Goal: Task Accomplishment & Management: Manage account settings

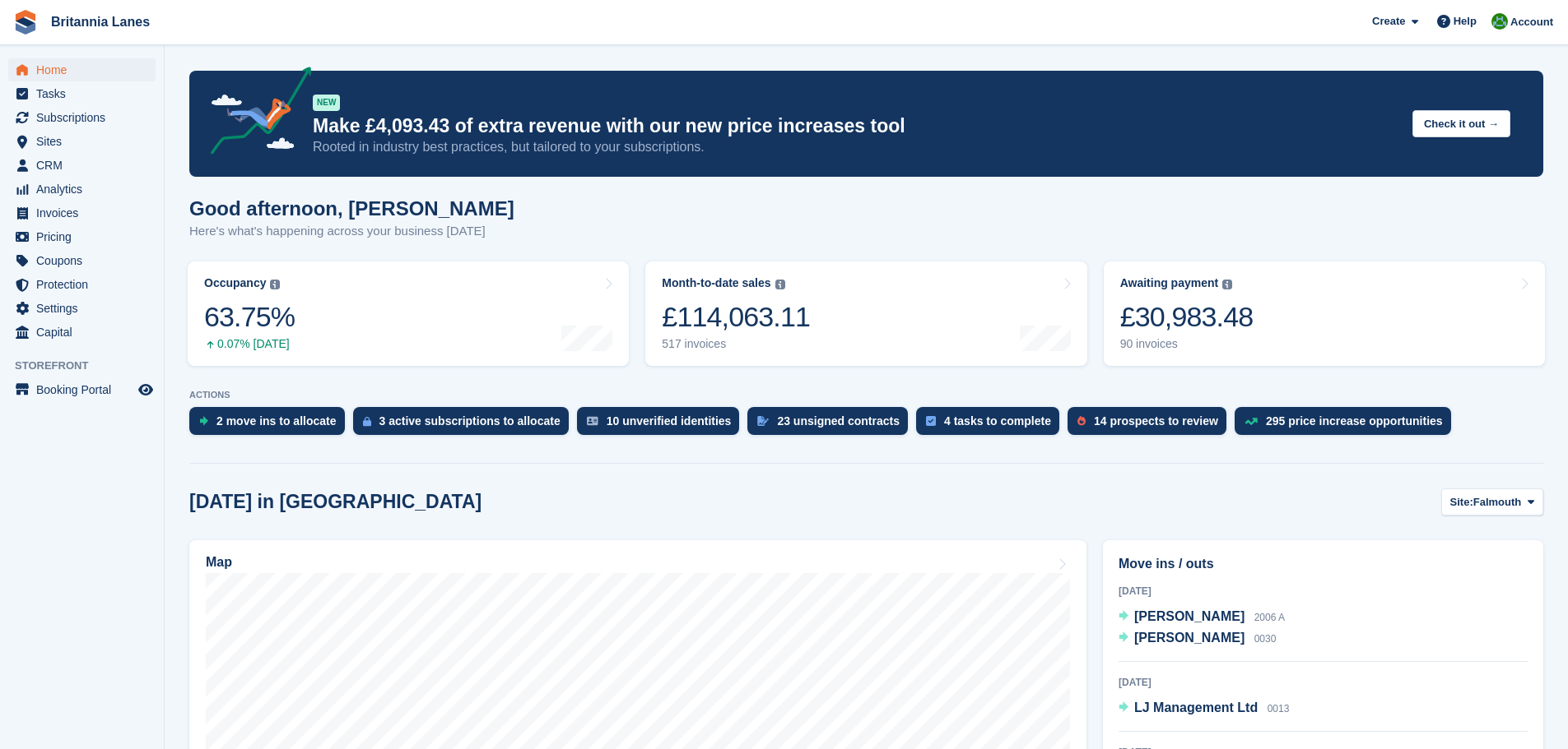
scroll to position [247, 0]
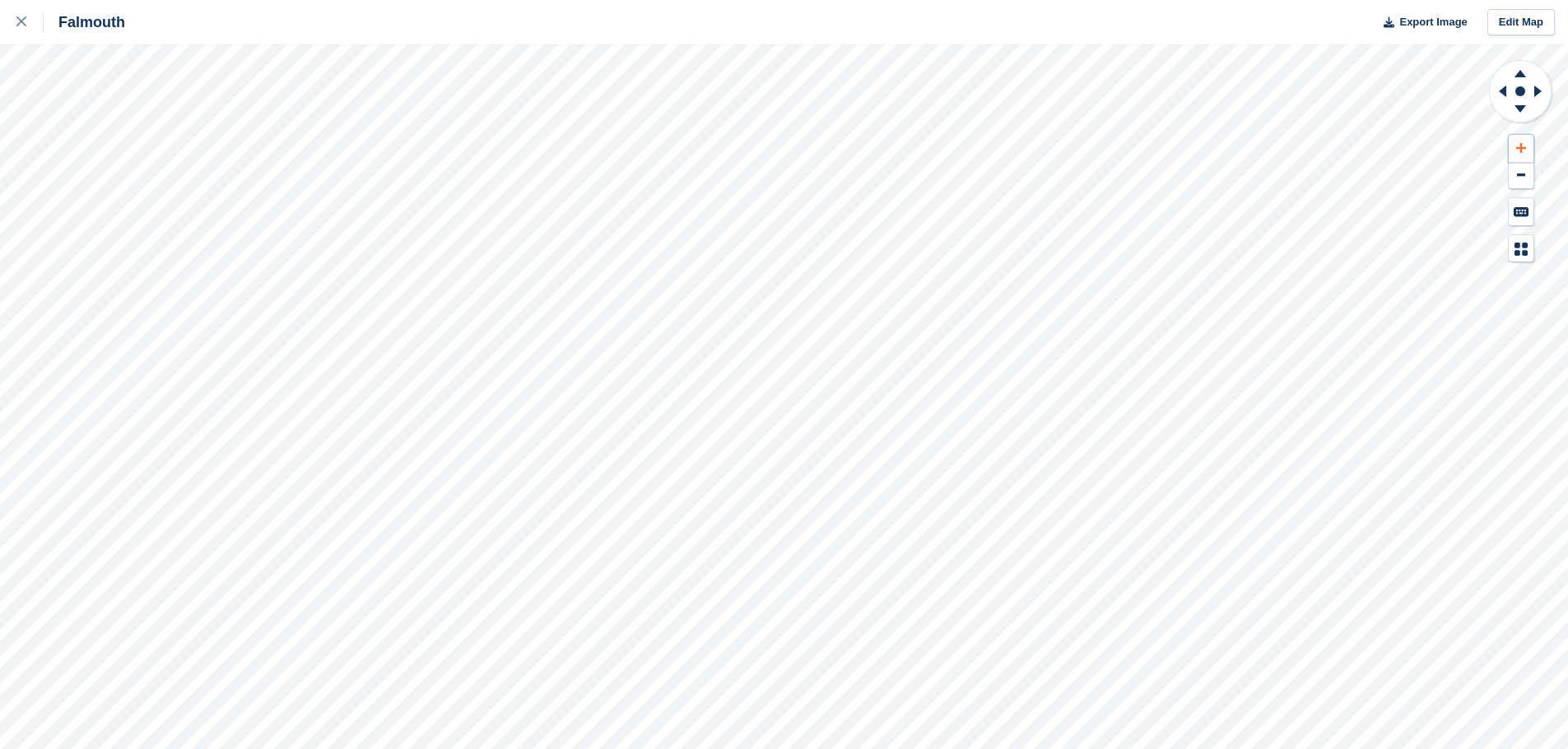
click at [1527, 143] on button at bounding box center [1521, 149] width 25 height 28
click at [1505, 89] on icon at bounding box center [1503, 92] width 8 height 12
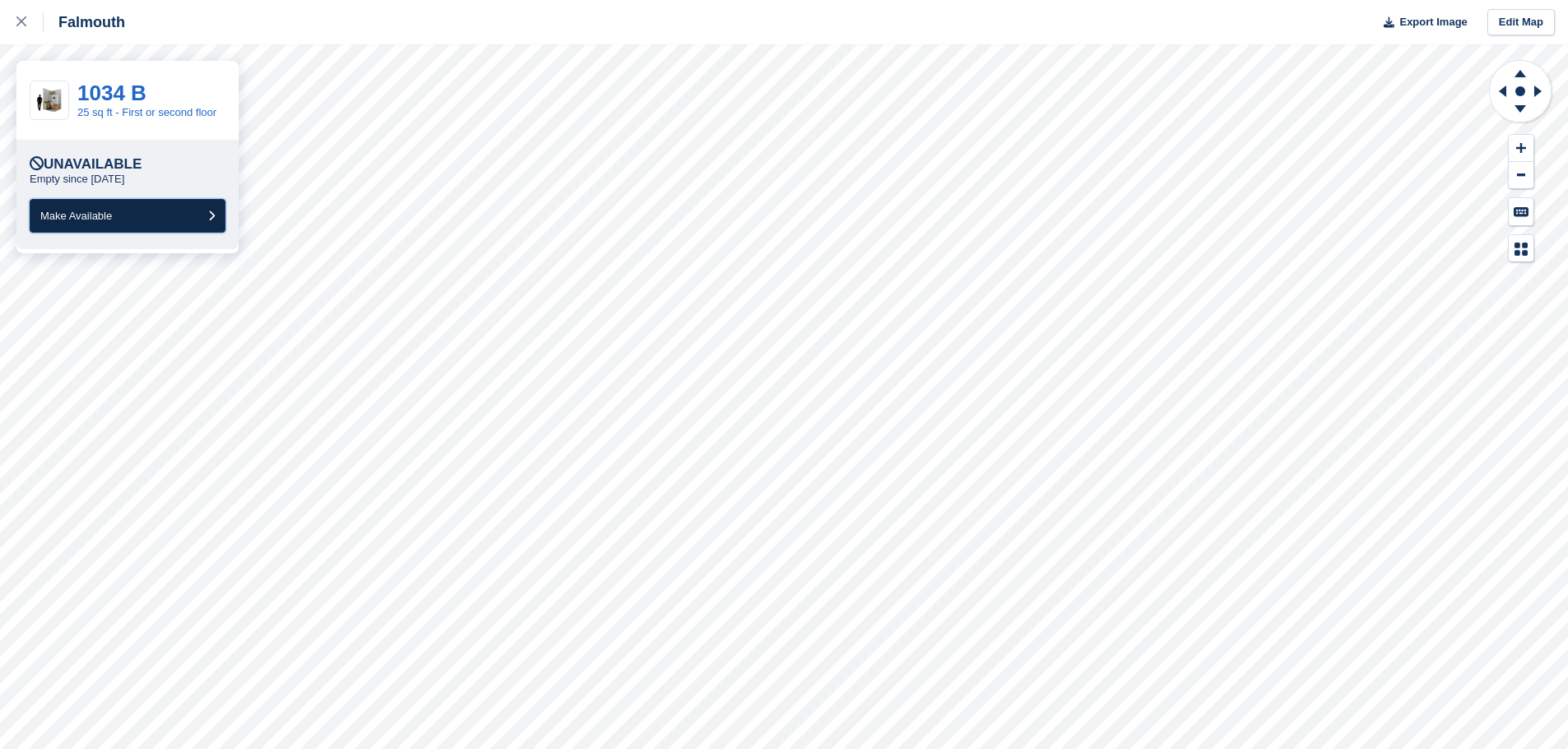
click at [117, 213] on button "Make Available" at bounding box center [127, 216] width 196 height 34
click at [112, 221] on span "Make Available" at bounding box center [76, 216] width 72 height 13
click at [93, 219] on span "Make Available" at bounding box center [76, 216] width 72 height 13
click at [101, 218] on span "Make Available" at bounding box center [76, 216] width 72 height 13
click at [159, 220] on button "Make Available" at bounding box center [127, 216] width 196 height 34
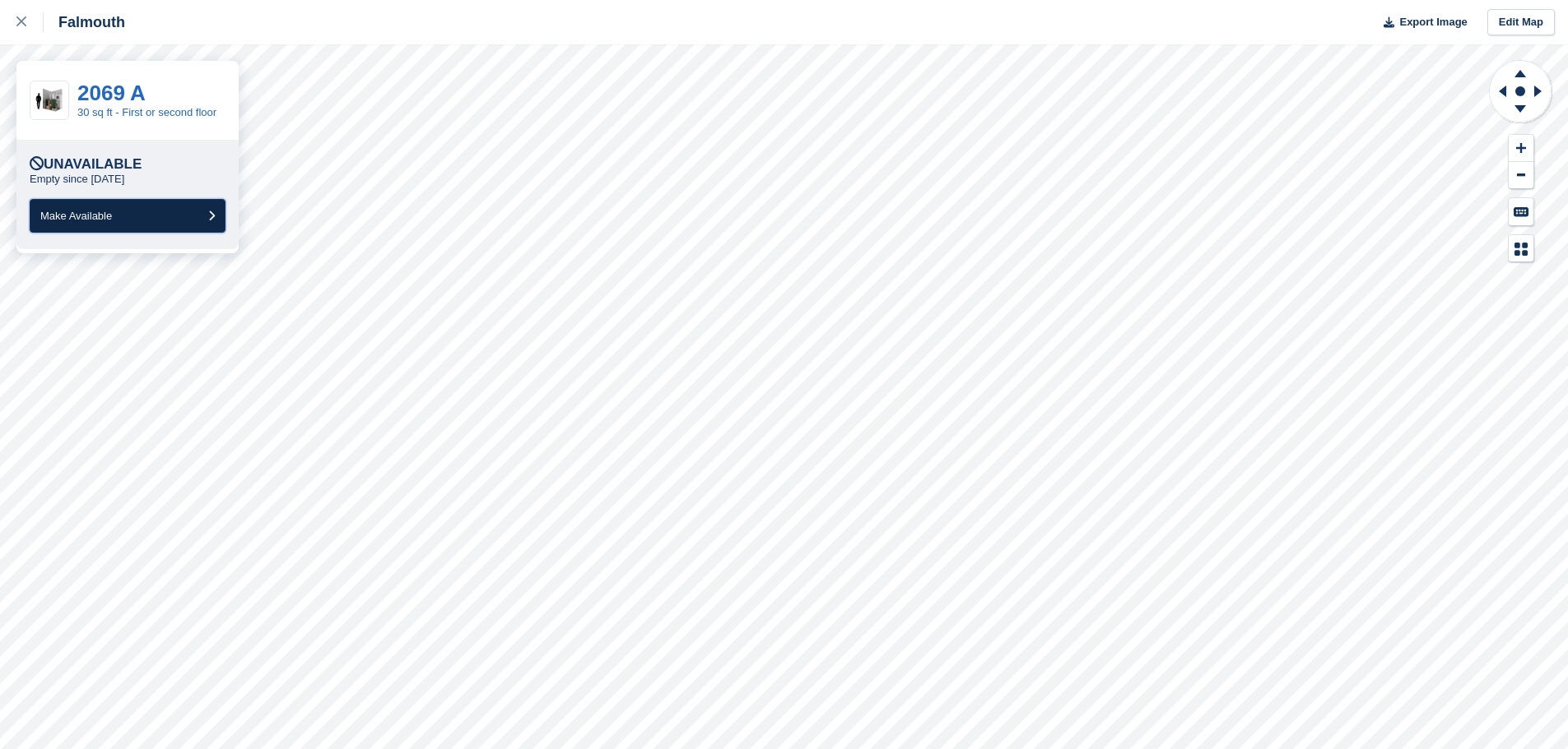
click at [92, 222] on span "Make Available" at bounding box center [76, 216] width 72 height 13
click at [89, 224] on button "Make Available" at bounding box center [127, 216] width 196 height 34
click at [143, 213] on button "Make Available" at bounding box center [127, 216] width 196 height 34
click at [158, 212] on button "Make Available" at bounding box center [127, 216] width 196 height 34
click at [166, 222] on button "Make Available" at bounding box center [127, 216] width 196 height 34
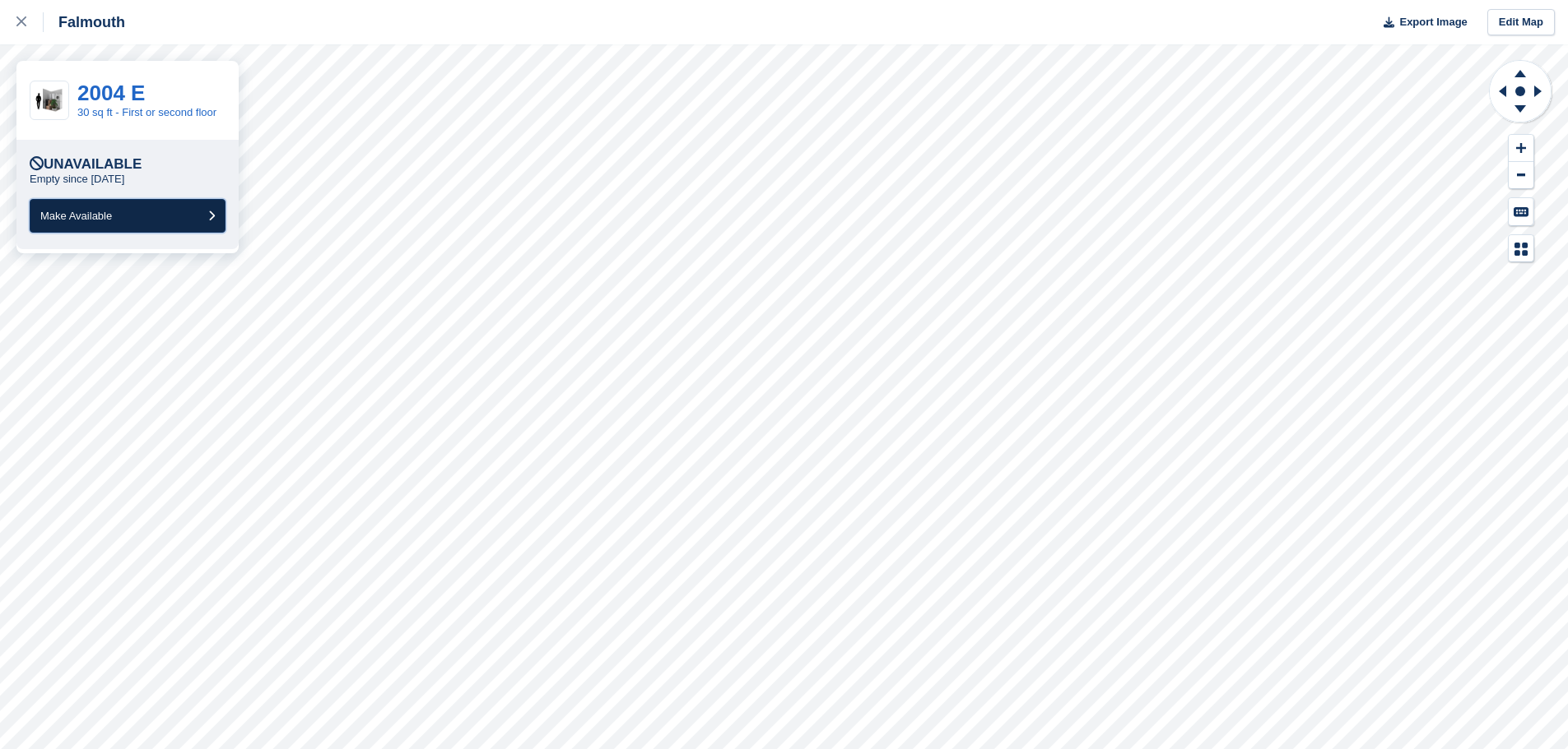
click at [108, 220] on span "Make Available" at bounding box center [76, 216] width 72 height 13
click at [112, 212] on span "Make Available" at bounding box center [76, 216] width 72 height 13
click at [161, 220] on button "Make Available" at bounding box center [127, 216] width 196 height 34
click at [139, 215] on button "Make Available" at bounding box center [127, 216] width 196 height 34
click at [146, 211] on button "Make Available" at bounding box center [127, 216] width 196 height 34
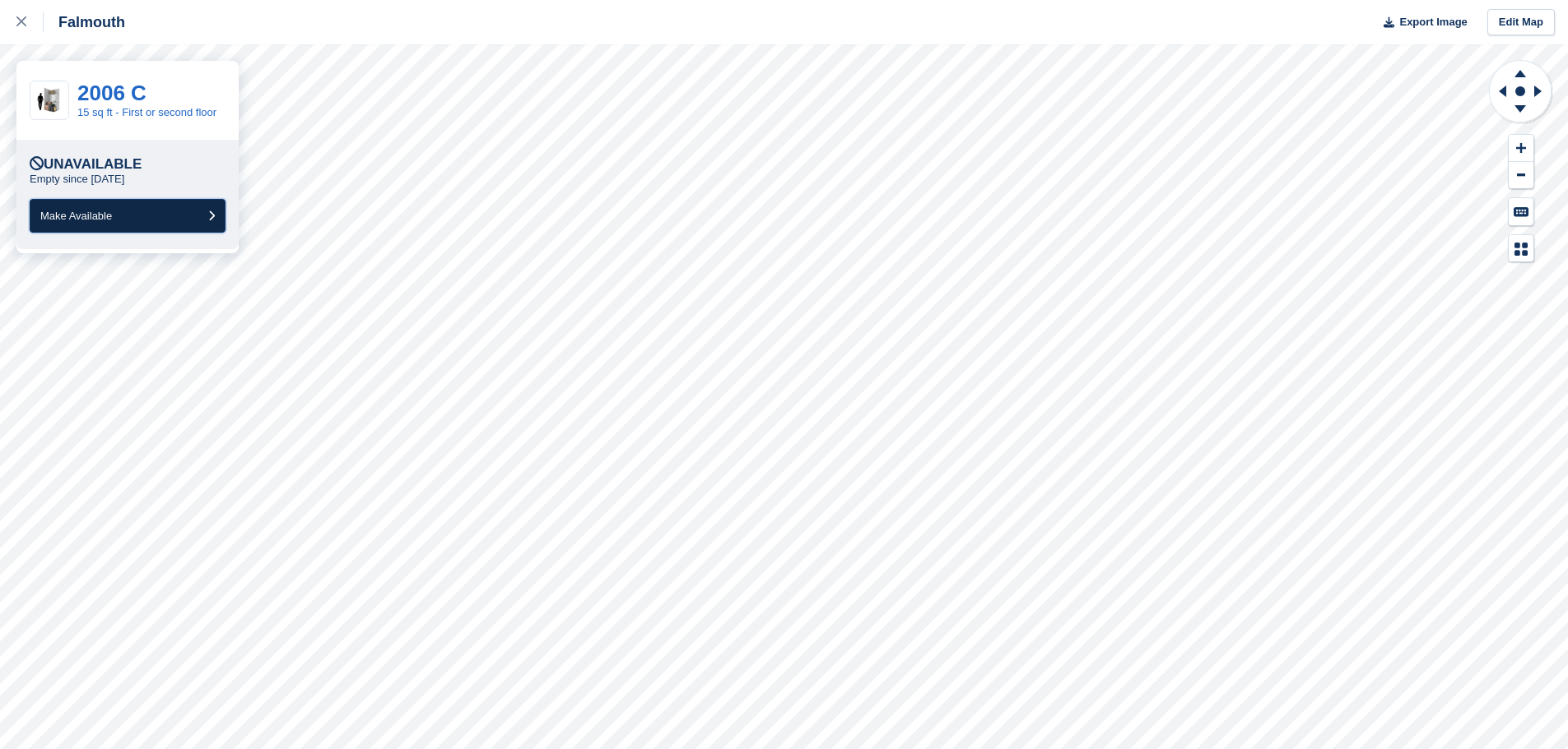
click at [150, 217] on button "Make Available" at bounding box center [127, 216] width 196 height 34
click at [170, 216] on button "Make Available" at bounding box center [127, 216] width 196 height 34
click at [160, 215] on button "Make Available" at bounding box center [127, 216] width 196 height 34
click at [94, 215] on span "Make Available" at bounding box center [76, 216] width 72 height 13
click at [169, 217] on button "Make Available" at bounding box center [127, 216] width 196 height 34
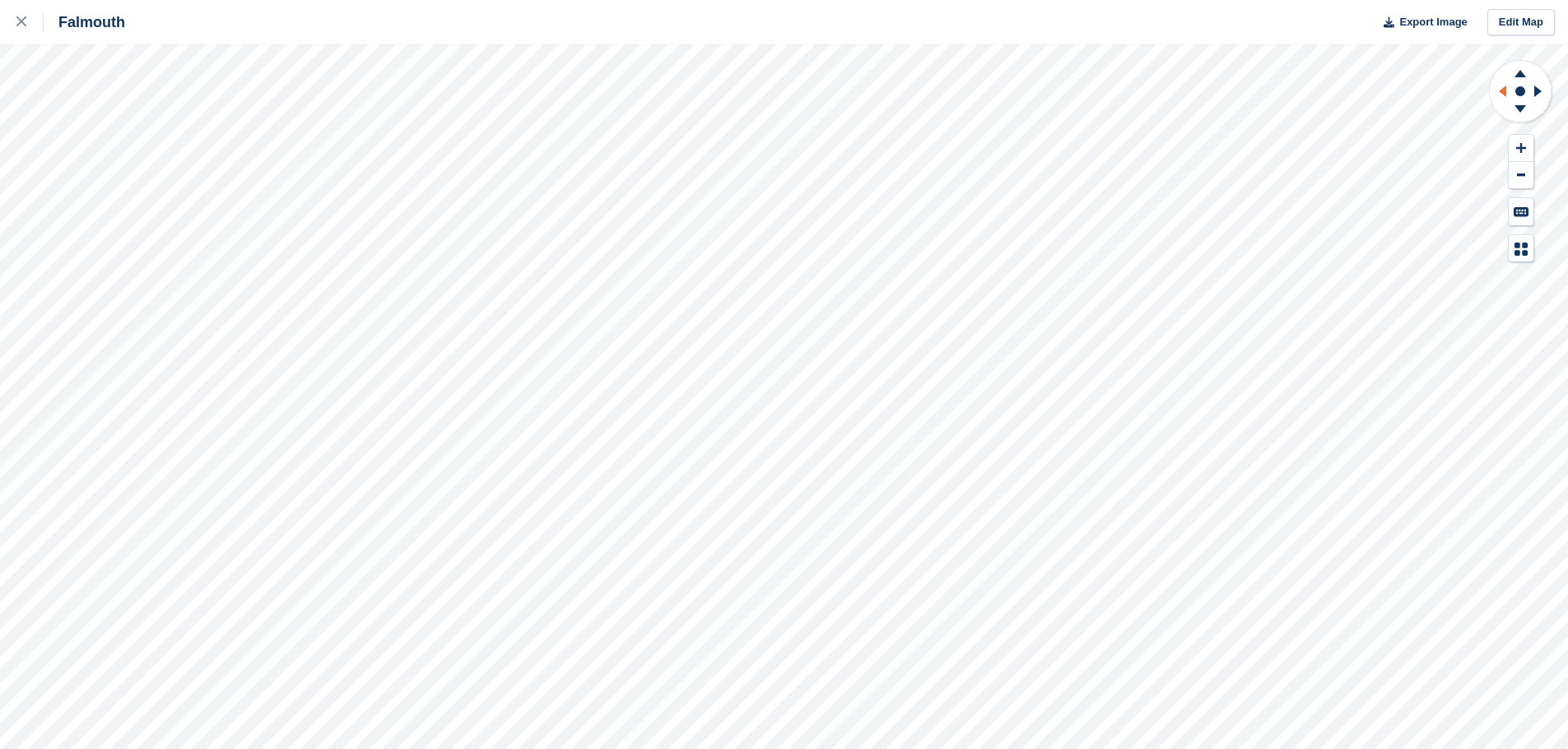
click at [1508, 84] on icon at bounding box center [1500, 91] width 21 height 42
click at [1526, 88] on rect at bounding box center [1520, 92] width 20 height 20
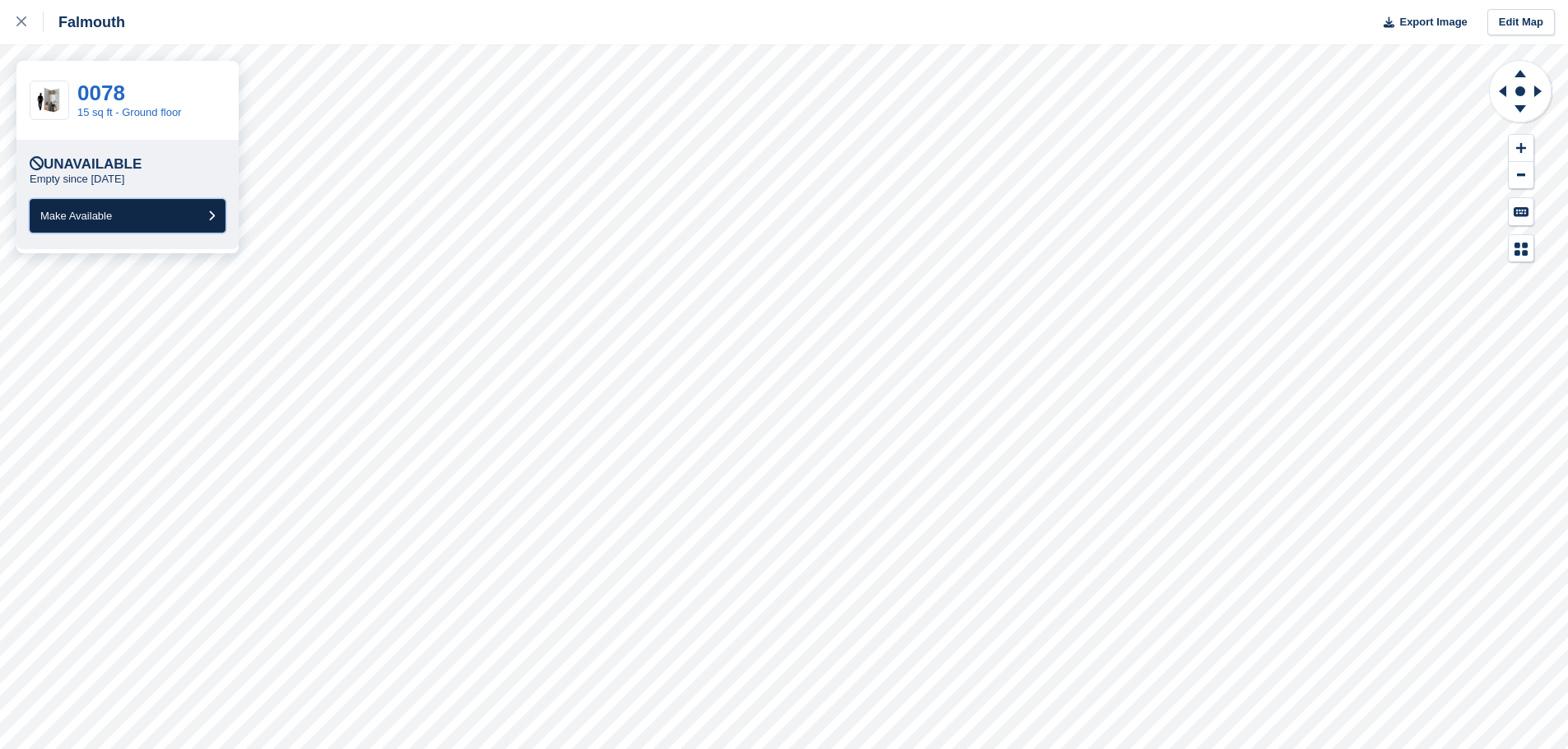
click at [99, 212] on span "Make Available" at bounding box center [76, 216] width 72 height 13
click at [102, 86] on link "1075" at bounding box center [101, 93] width 47 height 25
click at [30, 18] on div at bounding box center [31, 23] width 28 height 20
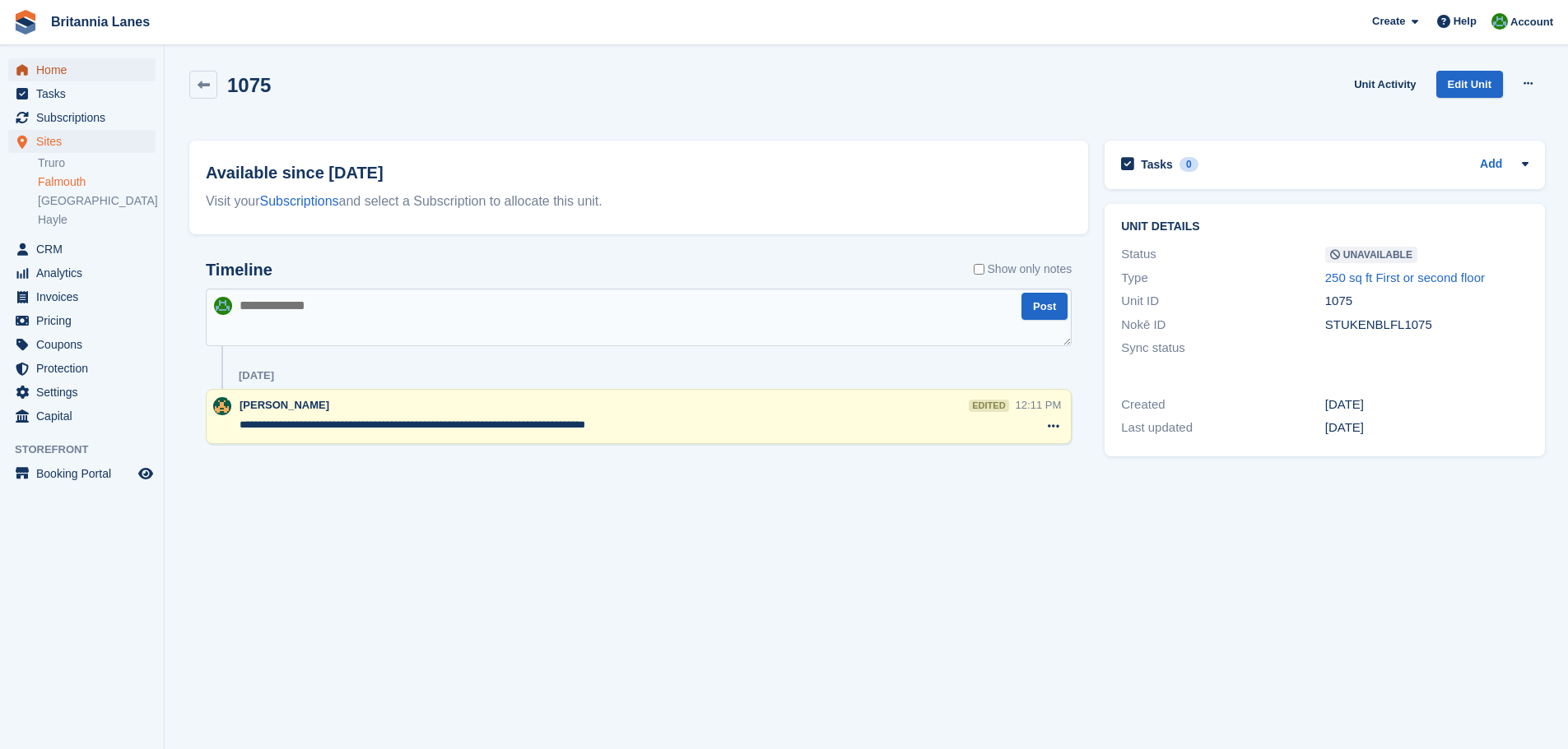
click at [47, 67] on span "Home" at bounding box center [86, 69] width 99 height 23
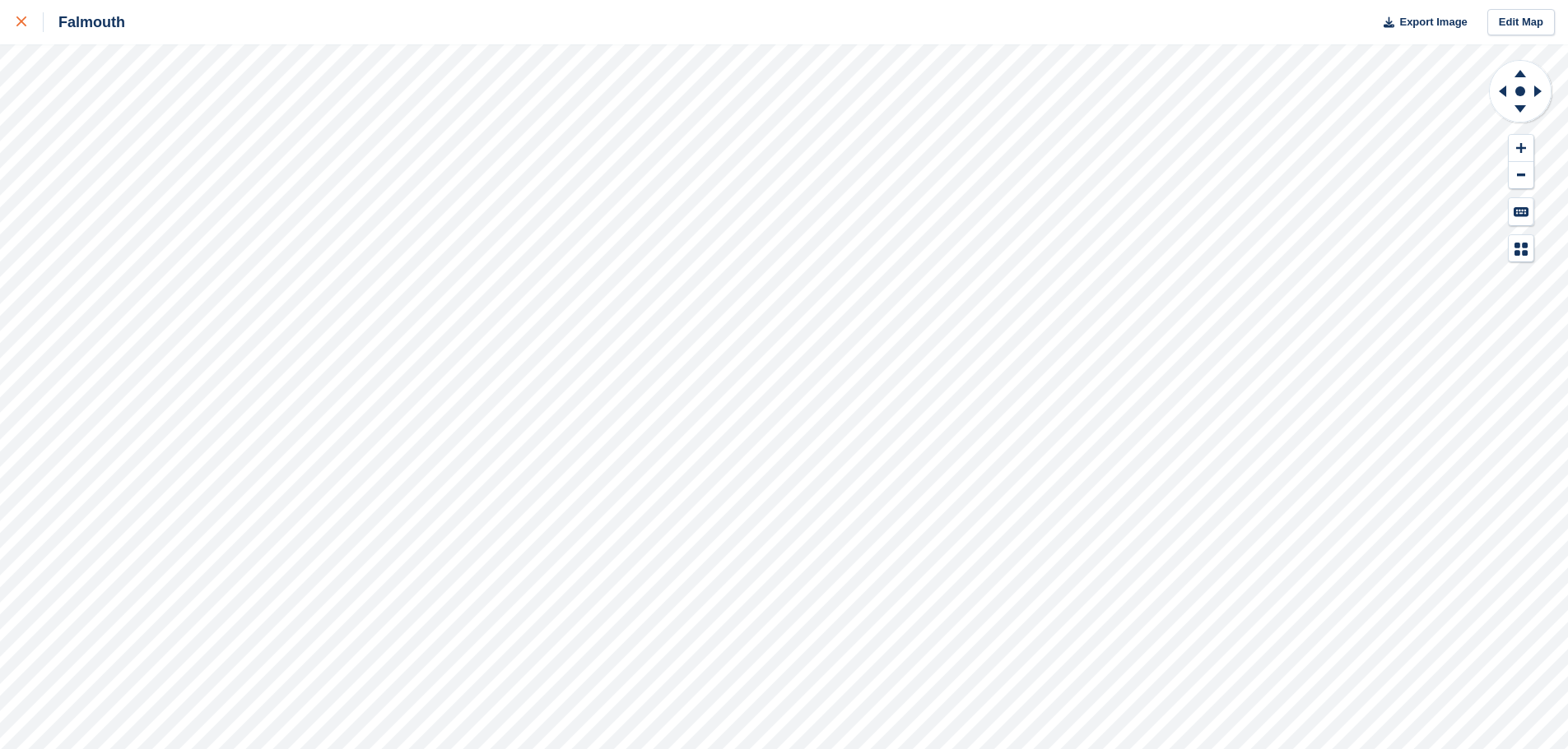
click at [13, 23] on link at bounding box center [22, 22] width 43 height 44
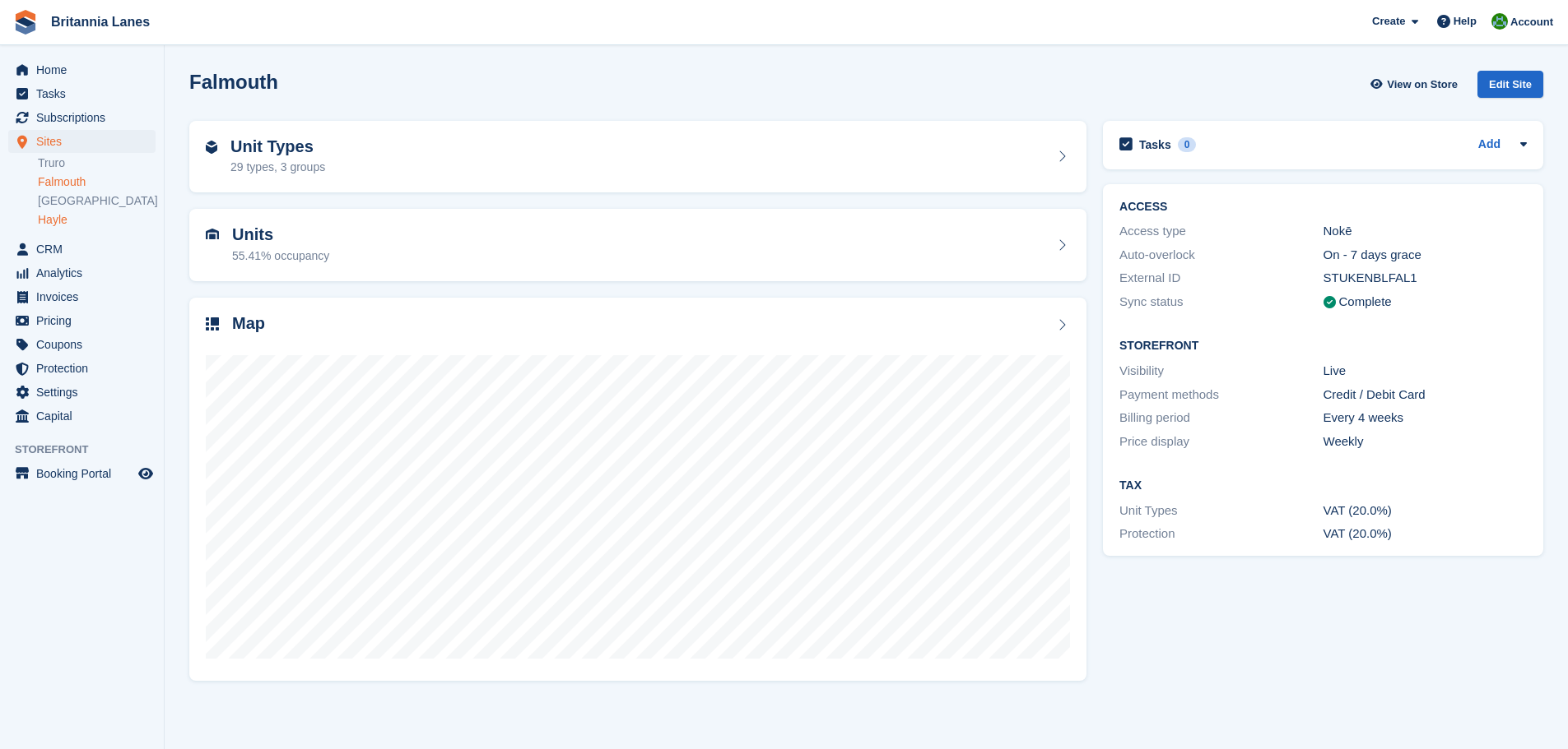
click at [62, 220] on link "Hayle" at bounding box center [96, 220] width 118 height 16
click at [370, 334] on div "Map" at bounding box center [637, 325] width 864 height 23
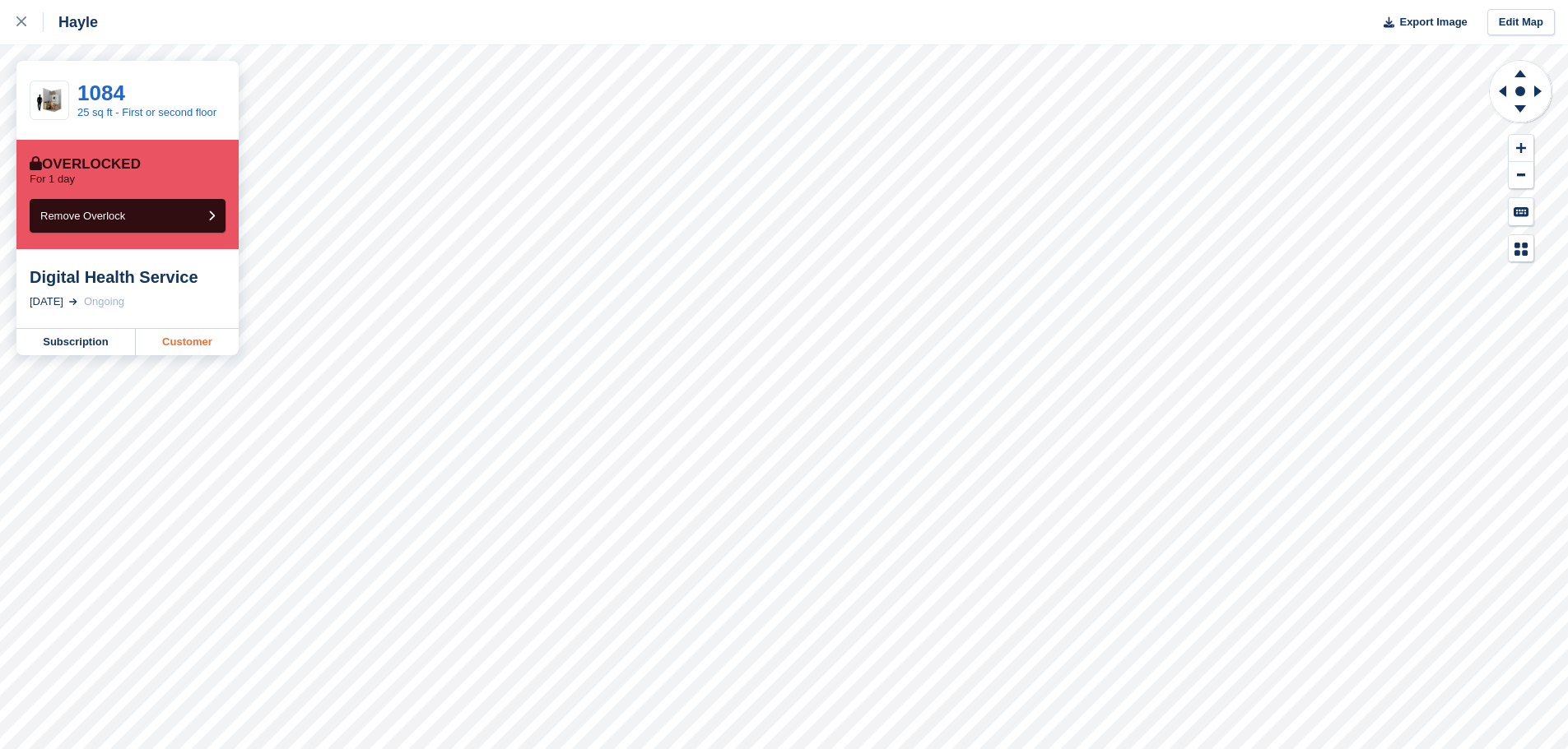
click at [190, 343] on link "Customer" at bounding box center [188, 341] width 103 height 27
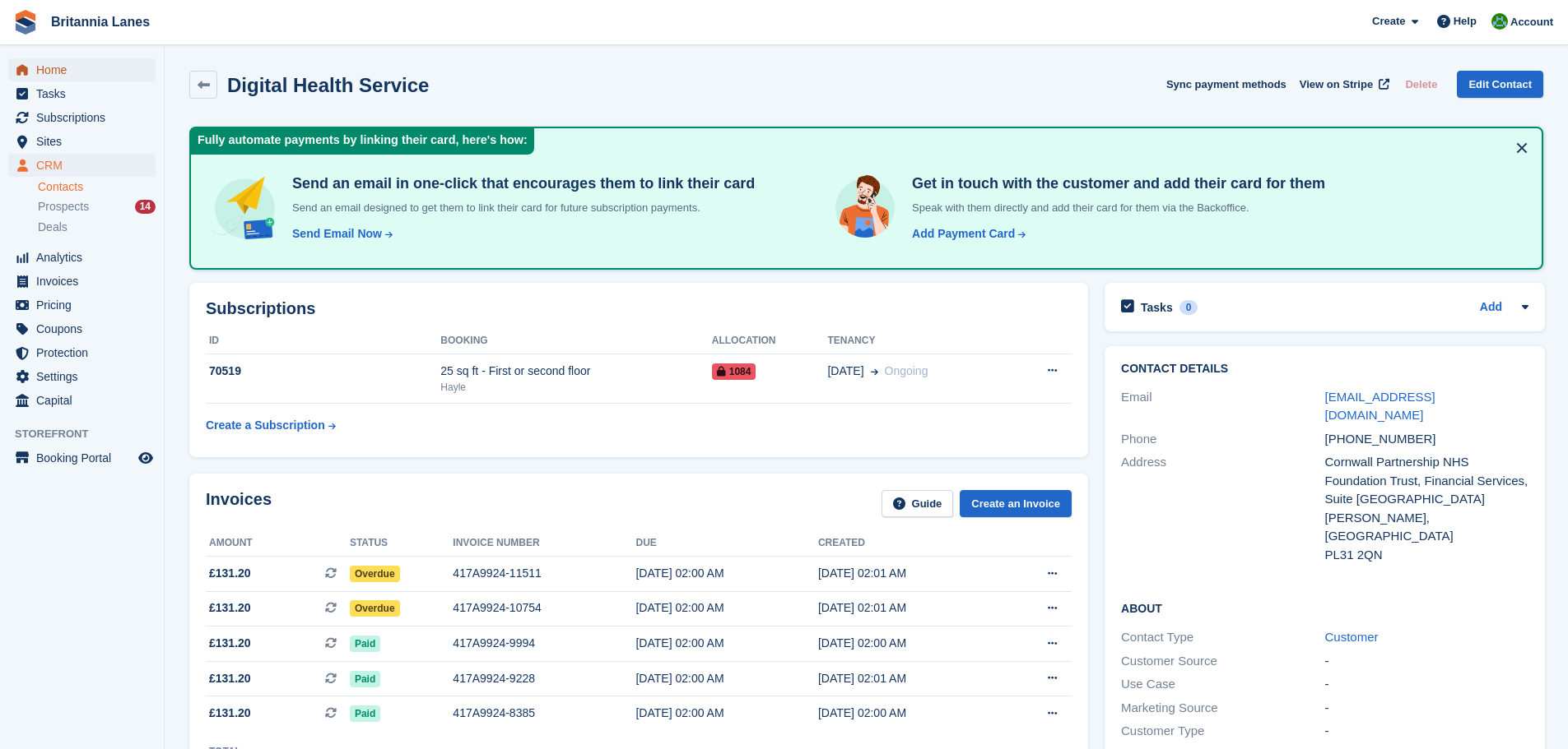
click at [67, 66] on span "Home" at bounding box center [86, 69] width 99 height 23
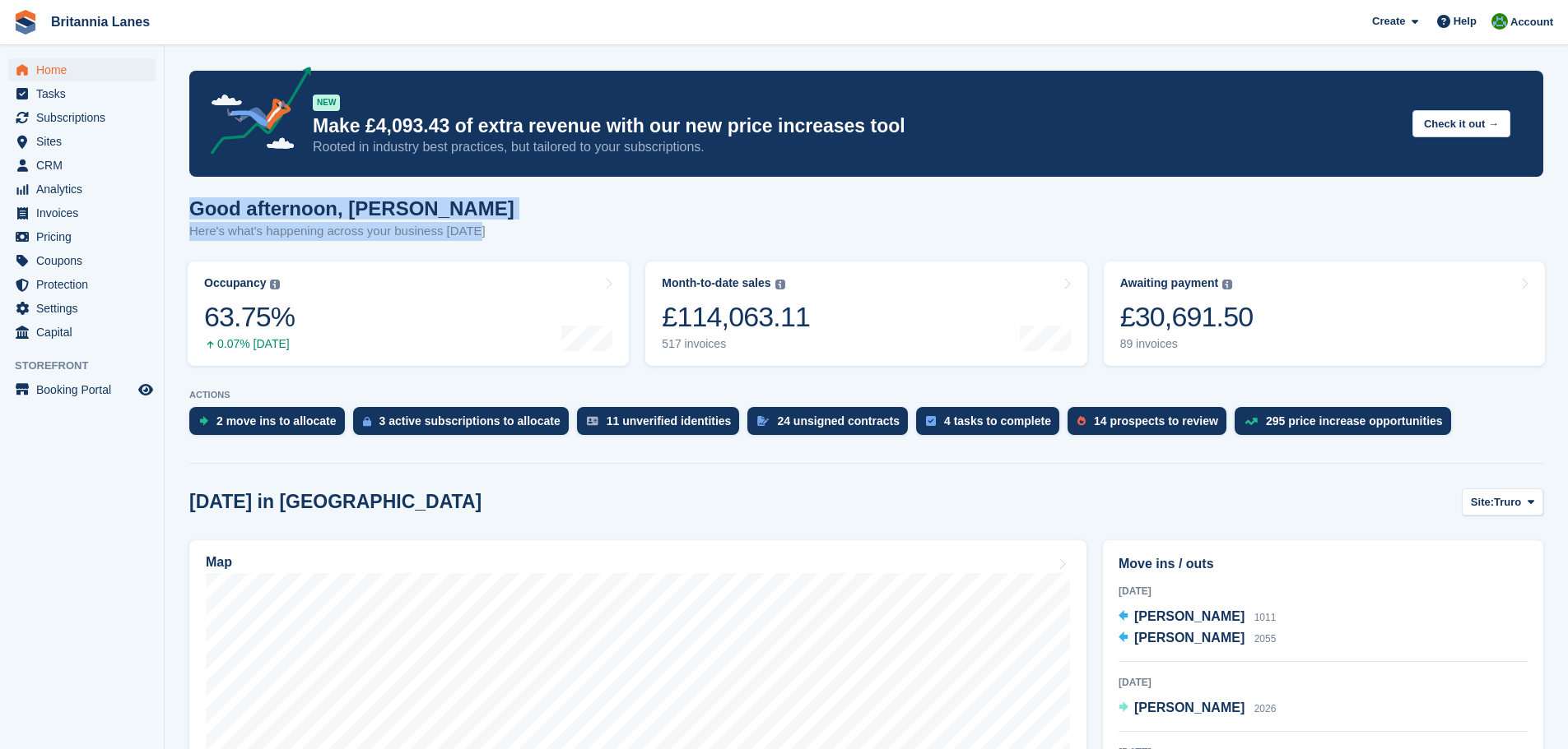
drag, startPoint x: 492, startPoint y: 235, endPoint x: 187, endPoint y: 205, distance: 306.5
drag, startPoint x: 479, startPoint y: 233, endPoint x: 197, endPoint y: 202, distance: 283.7
click at [192, 197] on div "Good afternoon, [PERSON_NAME] Here's what's happening across your business [DAT…" at bounding box center [866, 229] width 1354 height 63
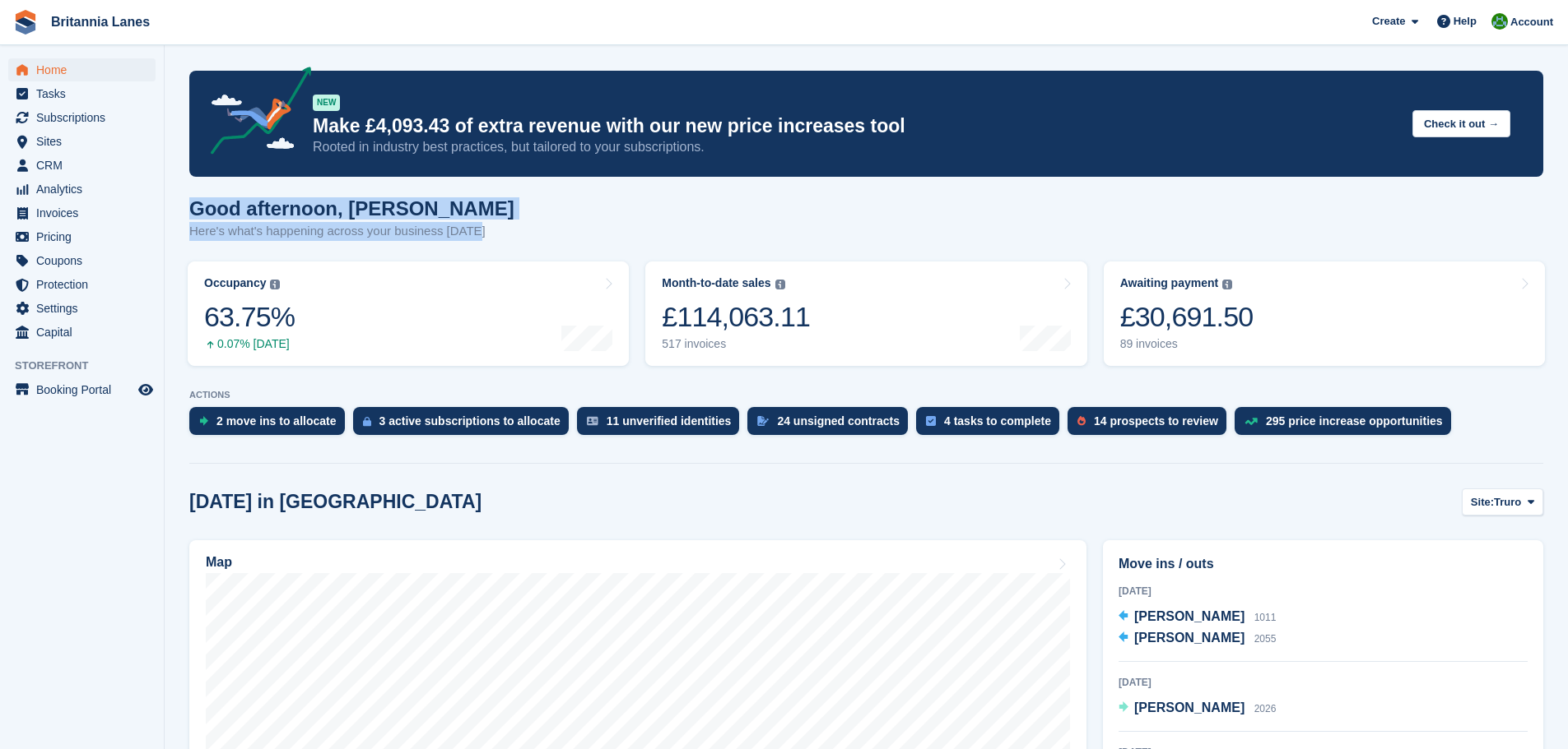
click at [198, 202] on h1 "Good afternoon, [PERSON_NAME]" at bounding box center [352, 208] width 325 height 23
drag, startPoint x: 457, startPoint y: 231, endPoint x: 200, endPoint y: 210, distance: 257.9
click at [200, 210] on div "Good afternoon, [PERSON_NAME] Here's what's happening across your business [DAT…" at bounding box center [352, 219] width 325 height 43
click at [200, 210] on h1 "Good afternoon, [PERSON_NAME]" at bounding box center [352, 208] width 325 height 23
drag, startPoint x: 482, startPoint y: 231, endPoint x: 182, endPoint y: 200, distance: 301.6
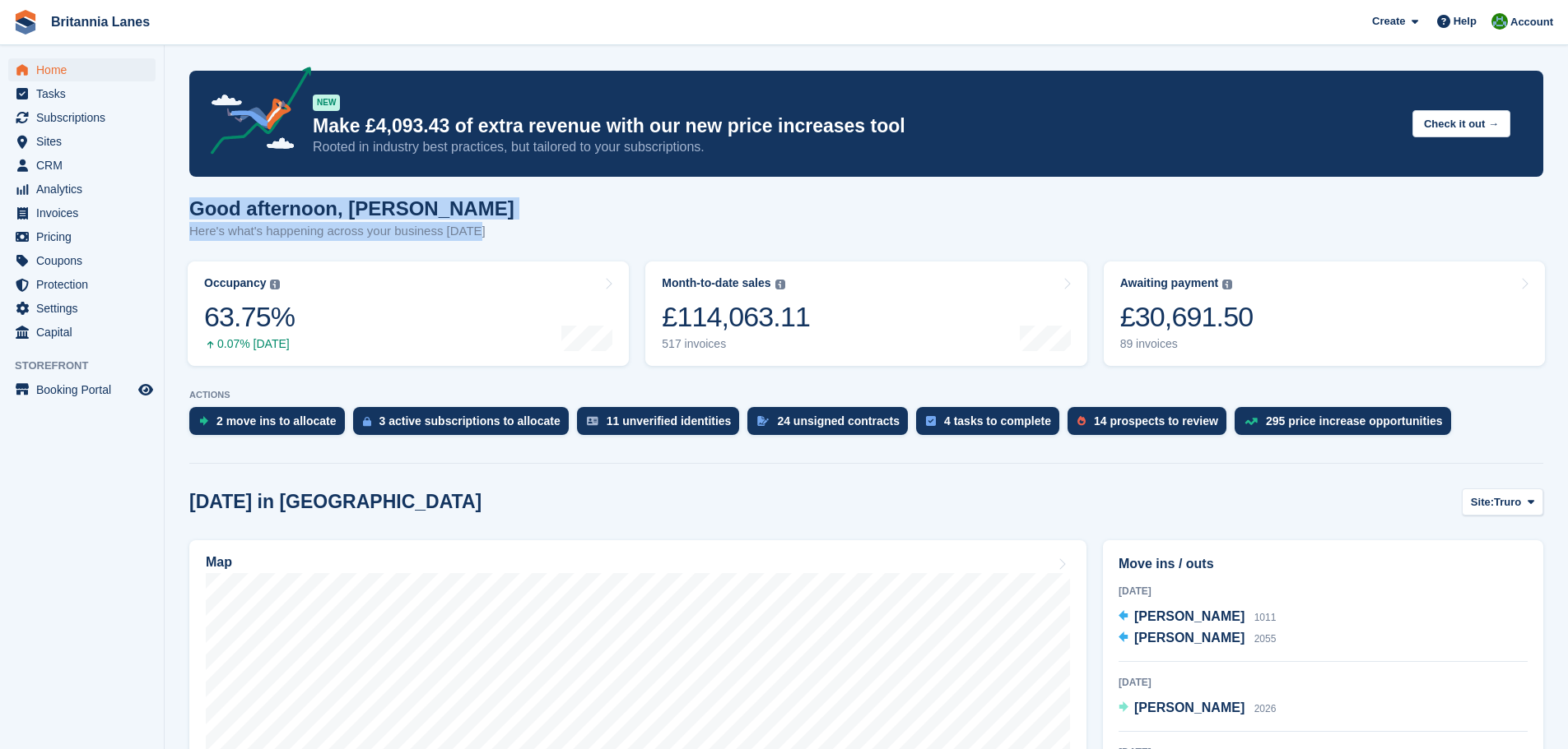
click at [211, 211] on h1 "Good afternoon, [PERSON_NAME]" at bounding box center [352, 208] width 325 height 23
drag, startPoint x: 478, startPoint y: 230, endPoint x: 191, endPoint y: 205, distance: 288.1
click at [191, 205] on div "Good afternoon, Matt Here's what's happening across your business today" at bounding box center [866, 229] width 1354 height 63
click at [199, 212] on h1 "Good afternoon, [PERSON_NAME]" at bounding box center [352, 208] width 325 height 23
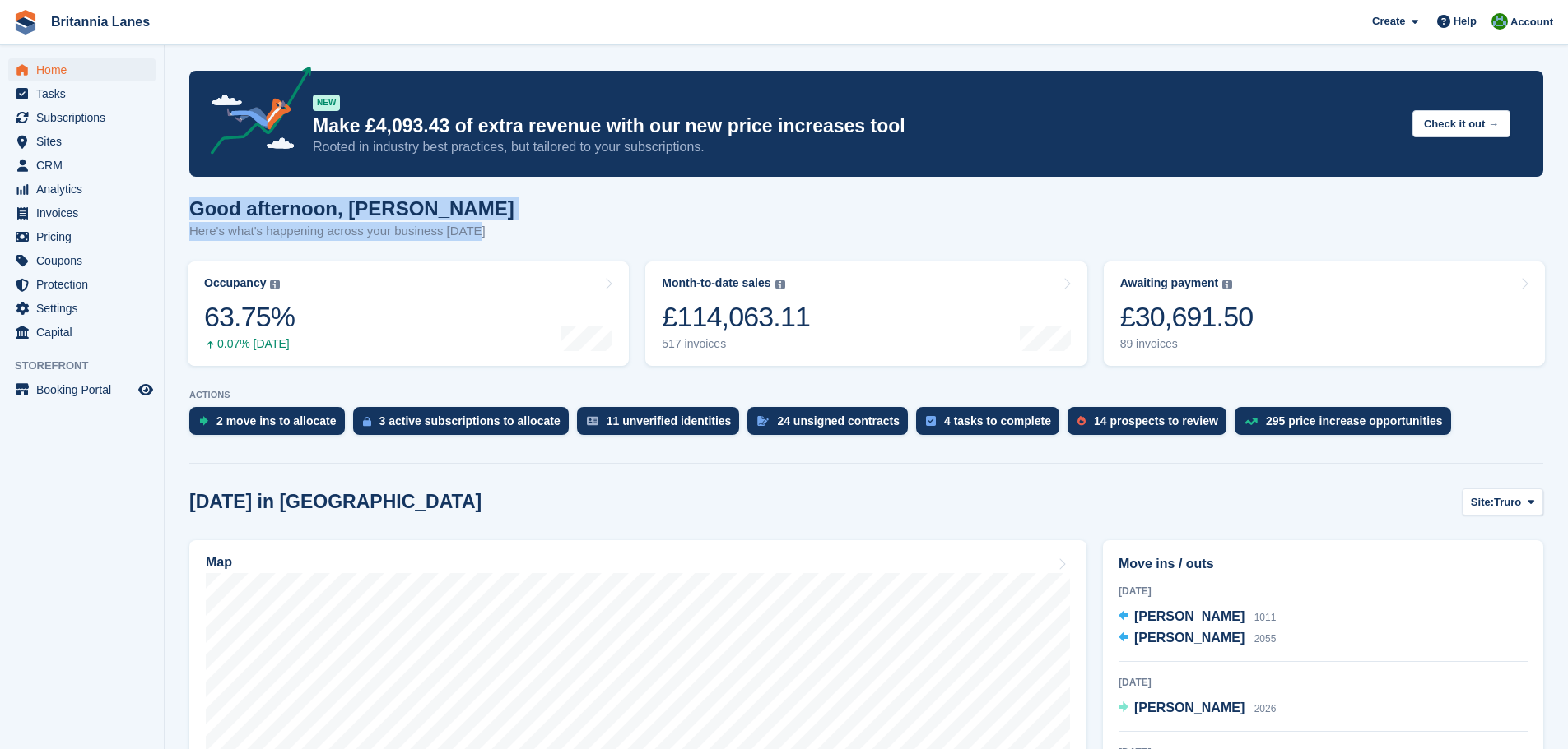
drag, startPoint x: 510, startPoint y: 235, endPoint x: 191, endPoint y: 205, distance: 320.4
click at [191, 205] on div "Good afternoon, Matt Here's what's happening across your business today" at bounding box center [866, 229] width 1354 height 63
click at [191, 205] on h1 "Good afternoon, [PERSON_NAME]" at bounding box center [352, 208] width 325 height 23
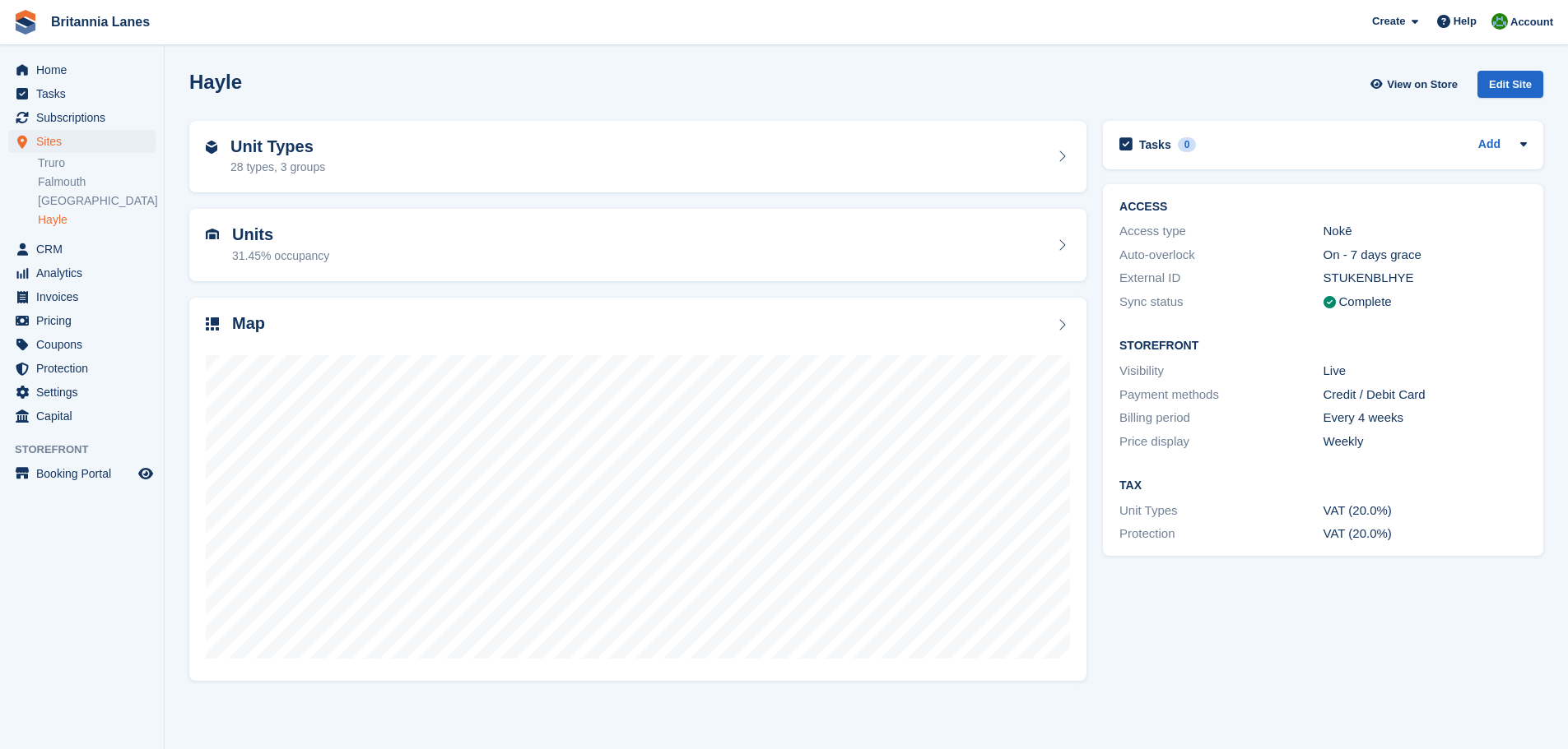
click at [67, 57] on div "Home Tasks Subscriptions Subscriptions Subscriptions Contracts Price increases …" at bounding box center [82, 241] width 164 height 377
click at [68, 73] on span "Home" at bounding box center [86, 69] width 99 height 23
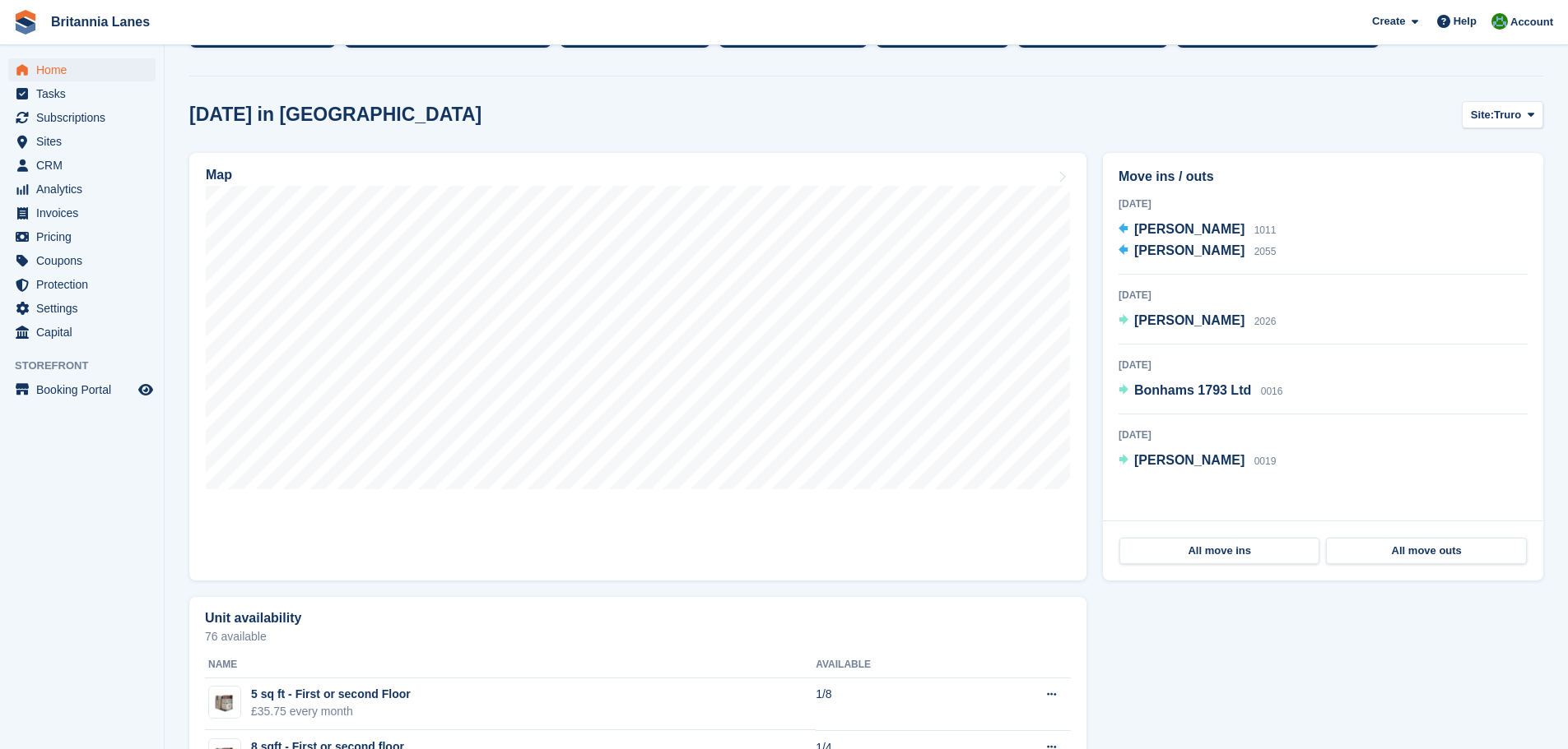
scroll to position [412, 0]
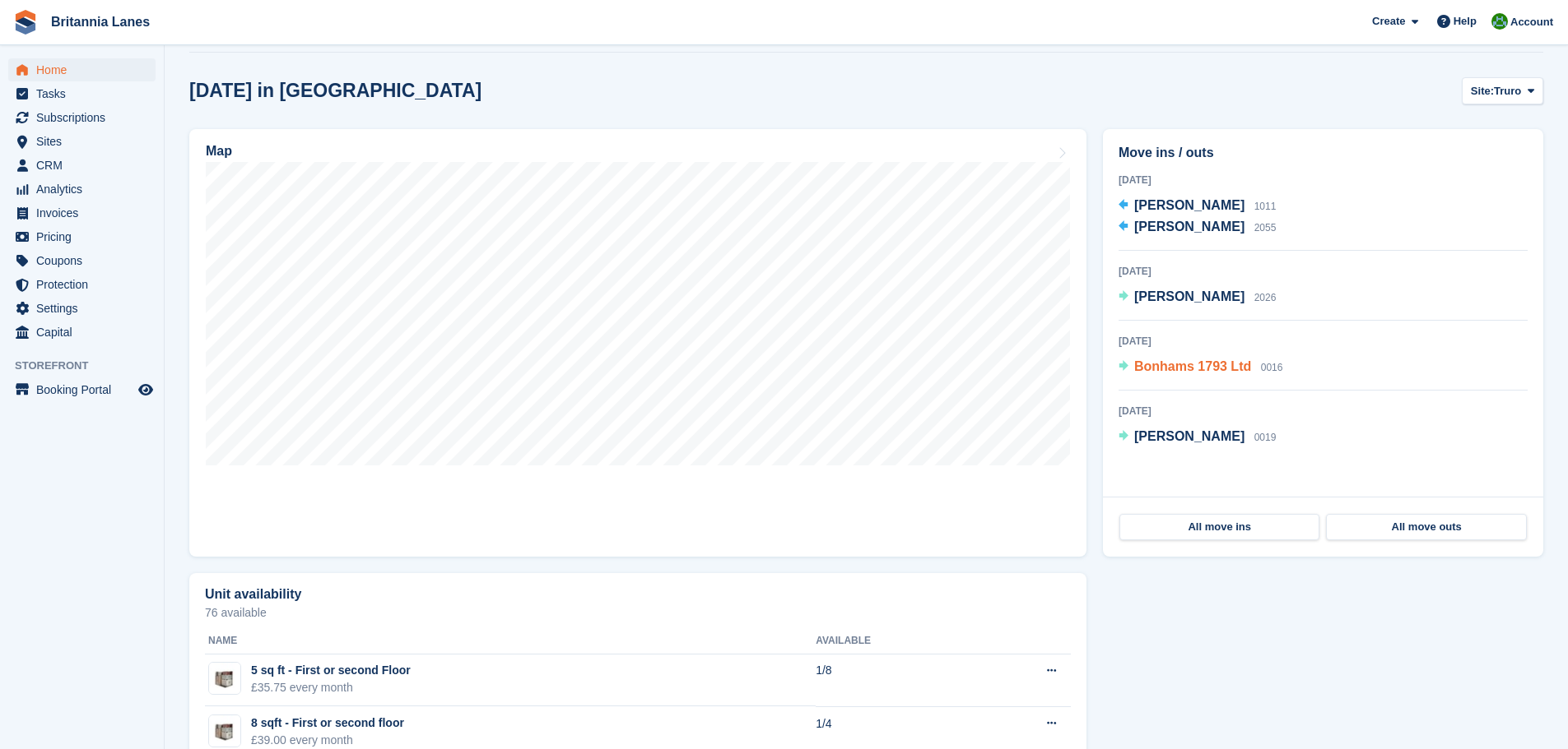
click at [1200, 368] on span "Bonhams 1793 Ltd" at bounding box center [1193, 366] width 117 height 14
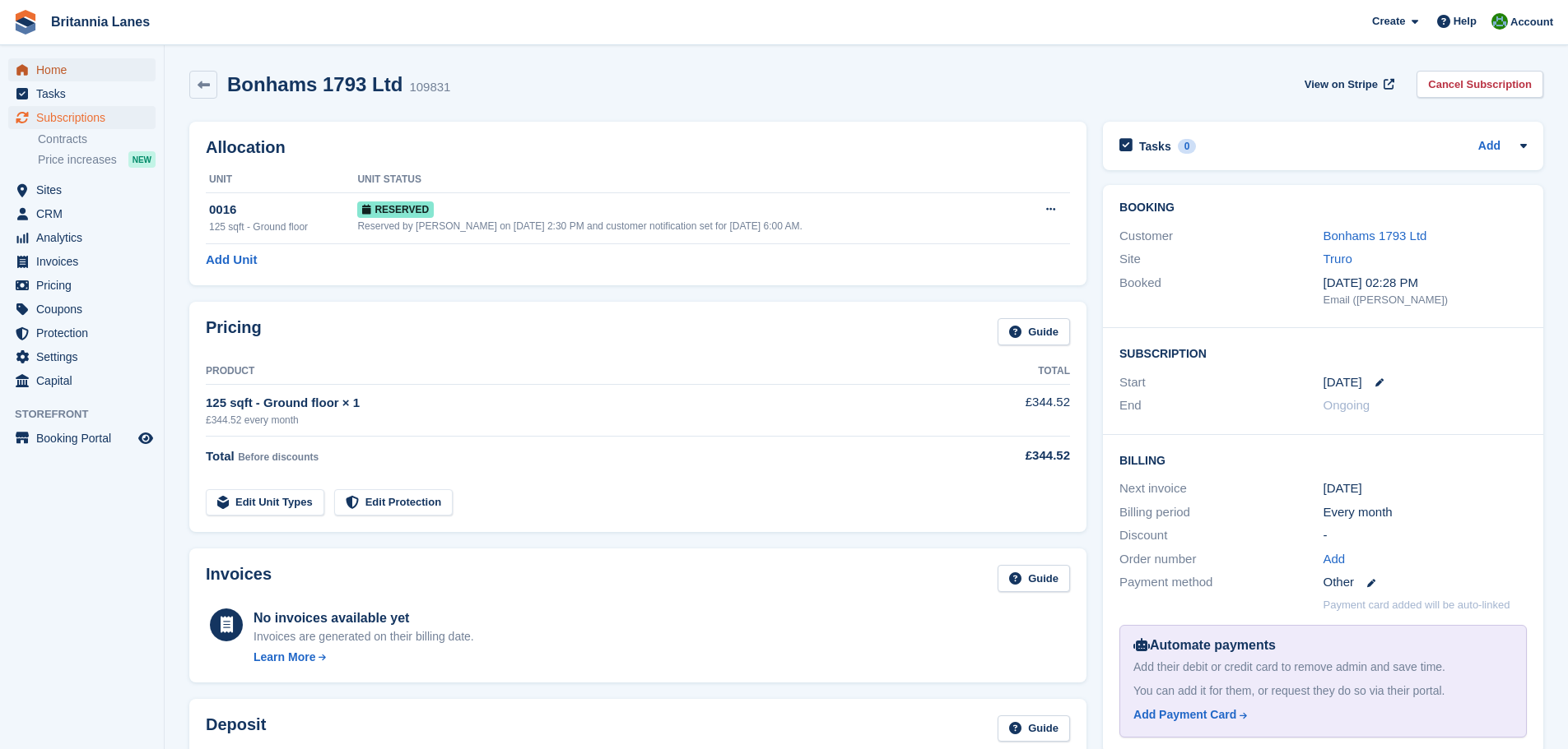
click at [76, 70] on span "Home" at bounding box center [86, 69] width 99 height 23
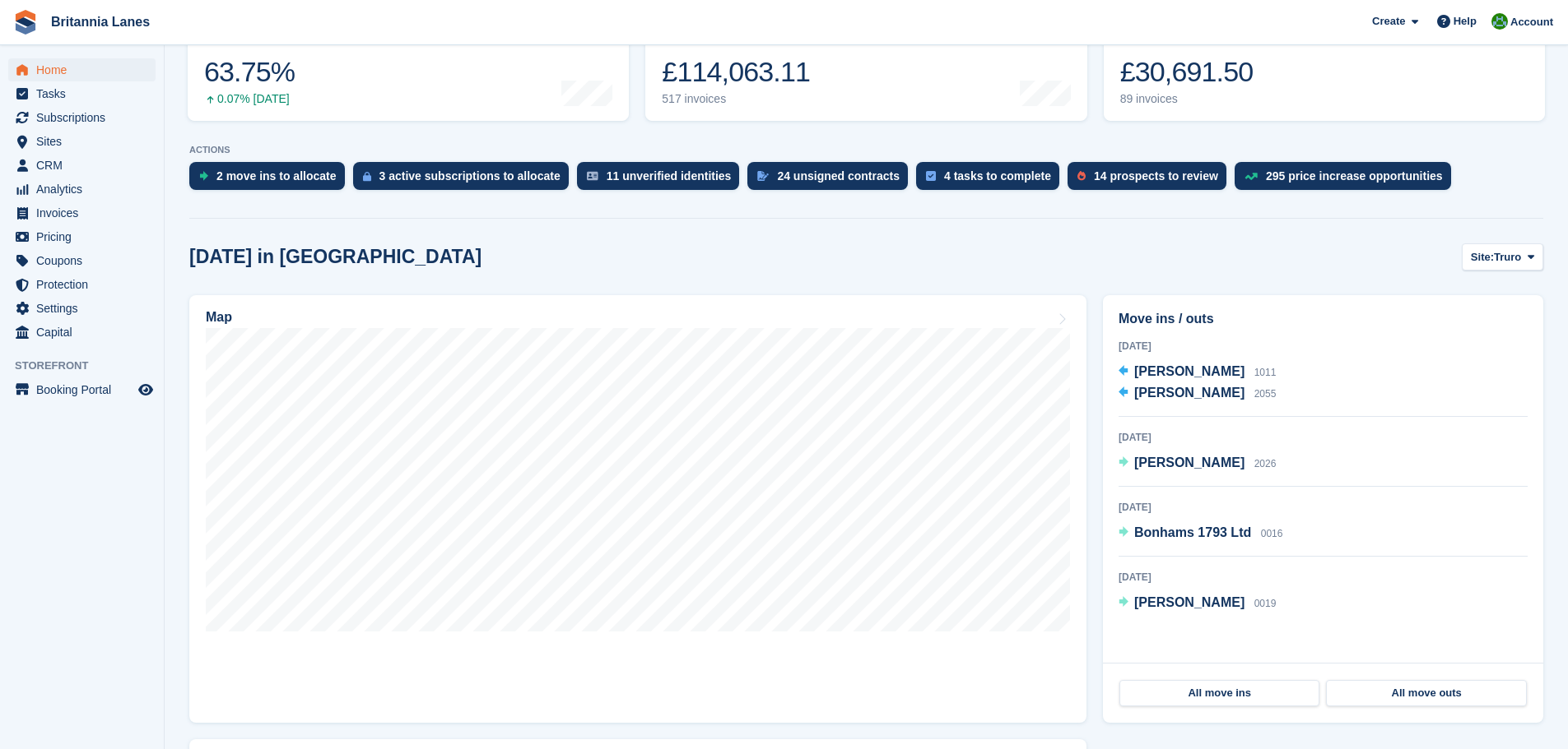
scroll to position [247, 0]
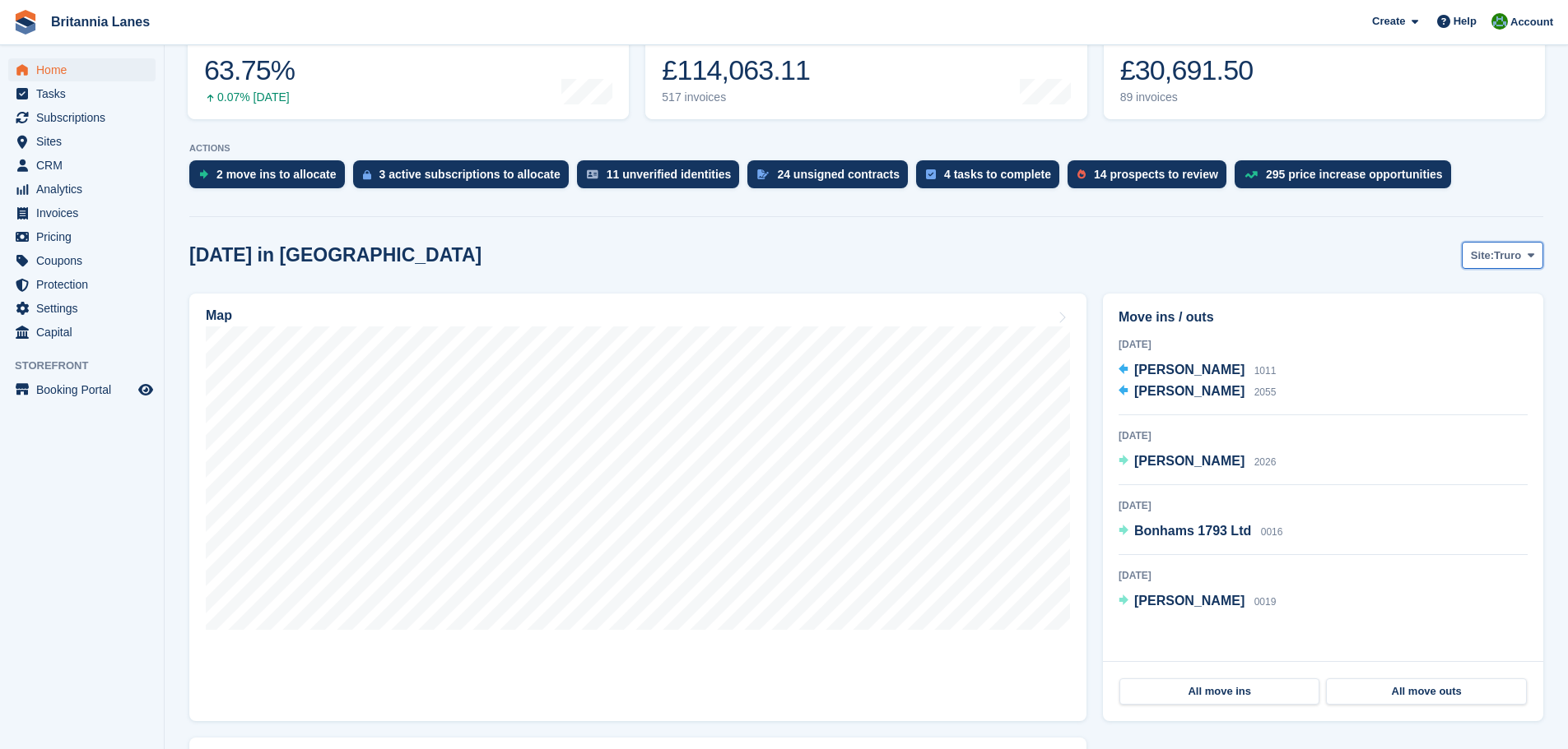
click at [1525, 250] on span at bounding box center [1530, 255] width 13 height 13
click at [1431, 327] on link "Falmouth" at bounding box center [1461, 324] width 148 height 30
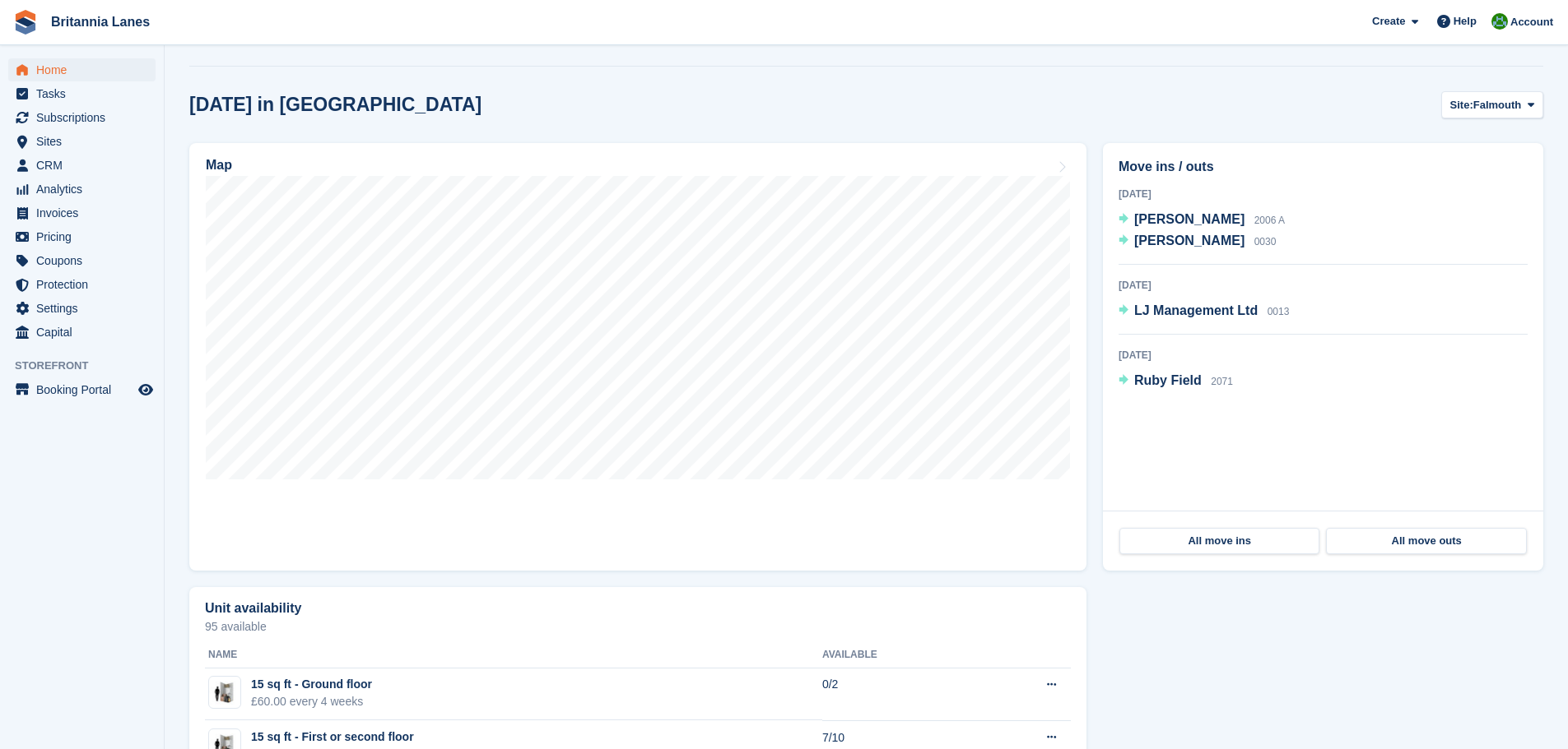
scroll to position [412, 0]
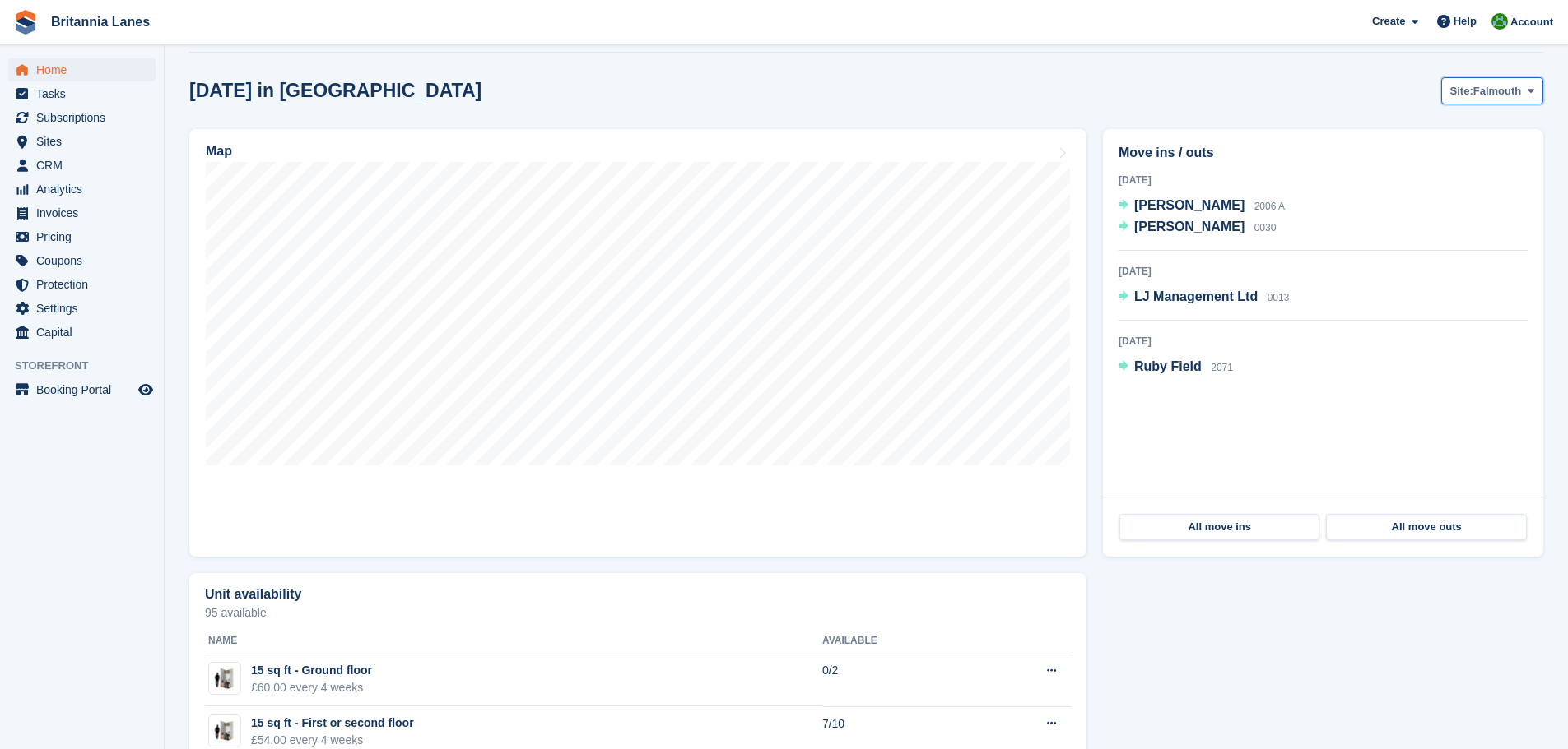
click at [1475, 87] on span "Falmouth" at bounding box center [1497, 91] width 48 height 17
click at [1437, 221] on link "Hayle" at bounding box center [1461, 219] width 148 height 30
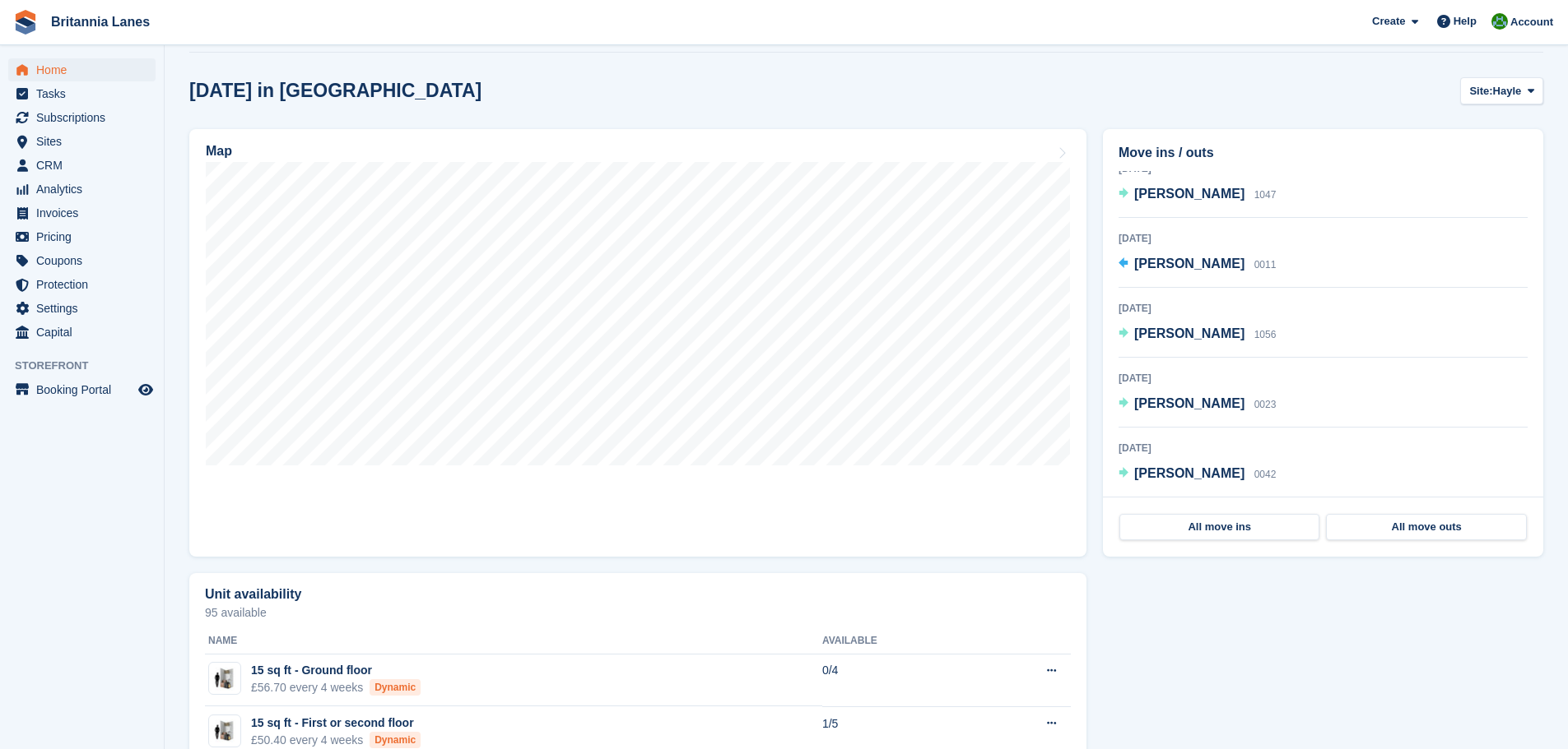
scroll to position [0, 0]
